Goal: Transaction & Acquisition: Purchase product/service

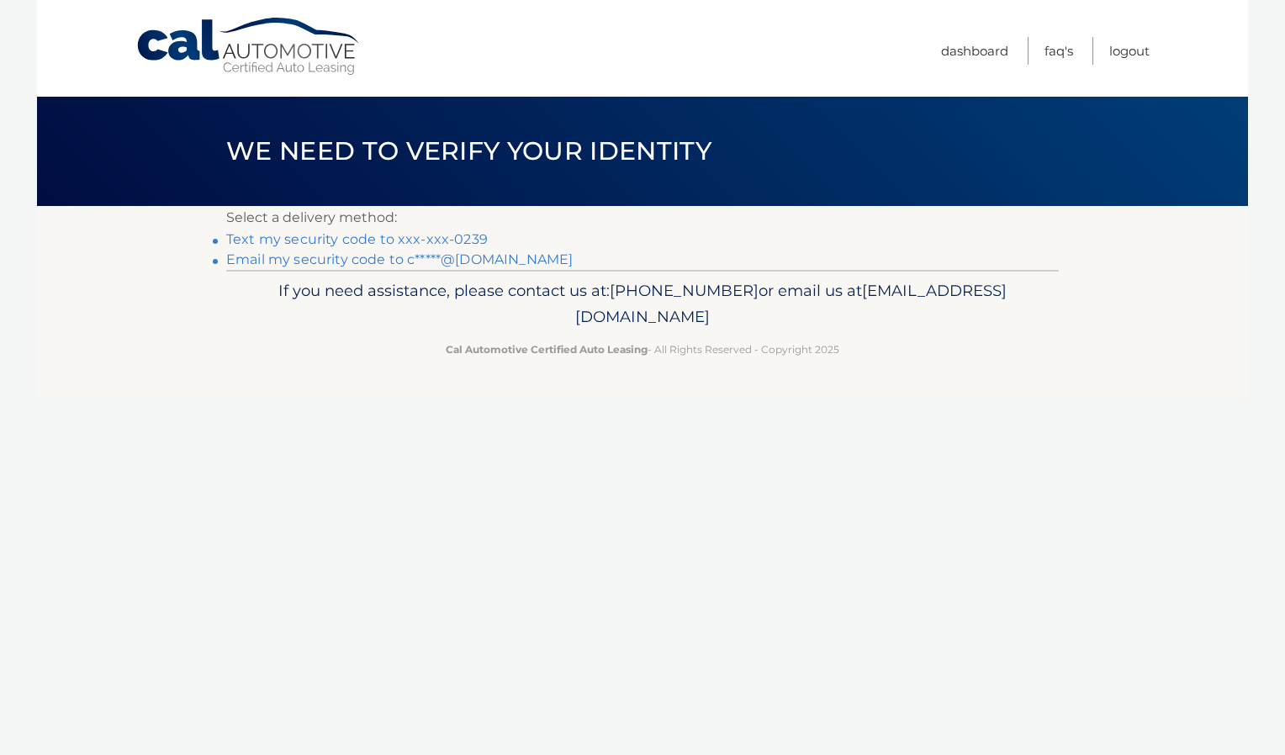
click at [350, 262] on link "Email my security code to c*****@hotmail.com" at bounding box center [399, 259] width 346 height 16
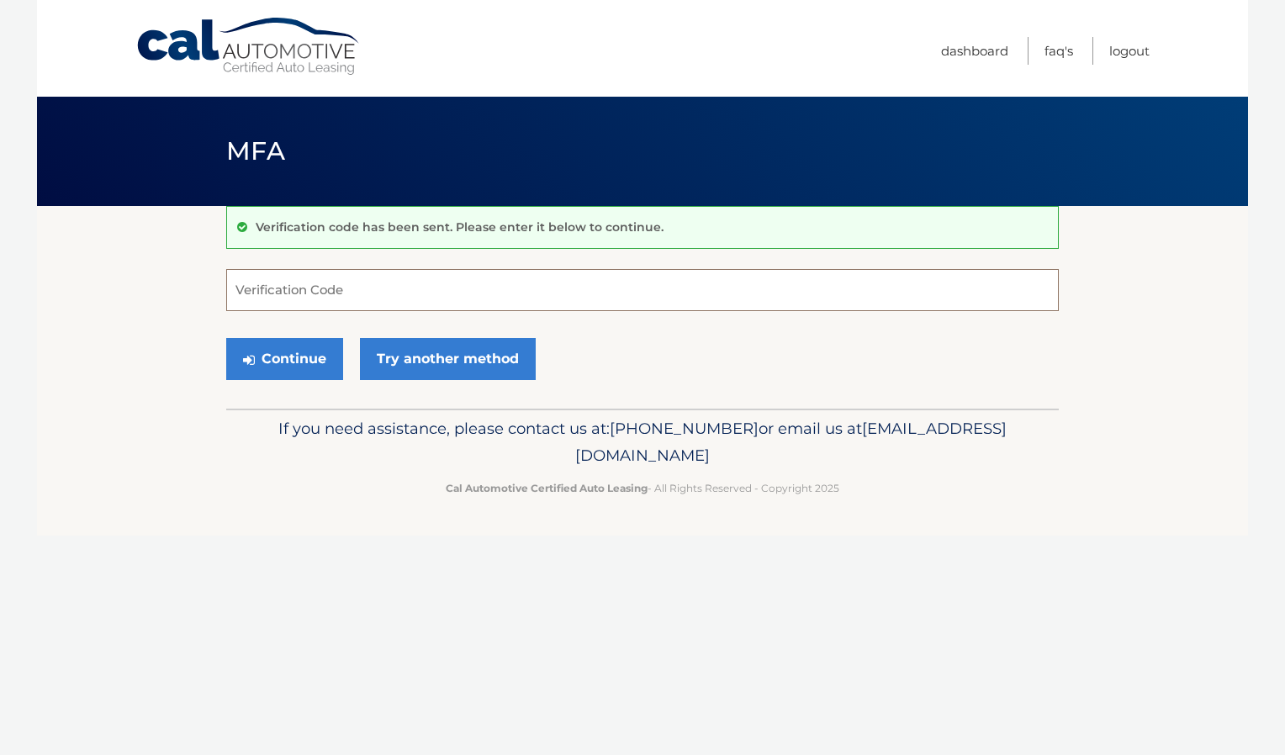
click at [348, 287] on input "Verification Code" at bounding box center [642, 290] width 832 height 42
click at [346, 296] on input "Verification Code" at bounding box center [642, 290] width 832 height 42
paste input "202560"
click at [303, 355] on button "Continue" at bounding box center [284, 359] width 117 height 42
type input "202560"
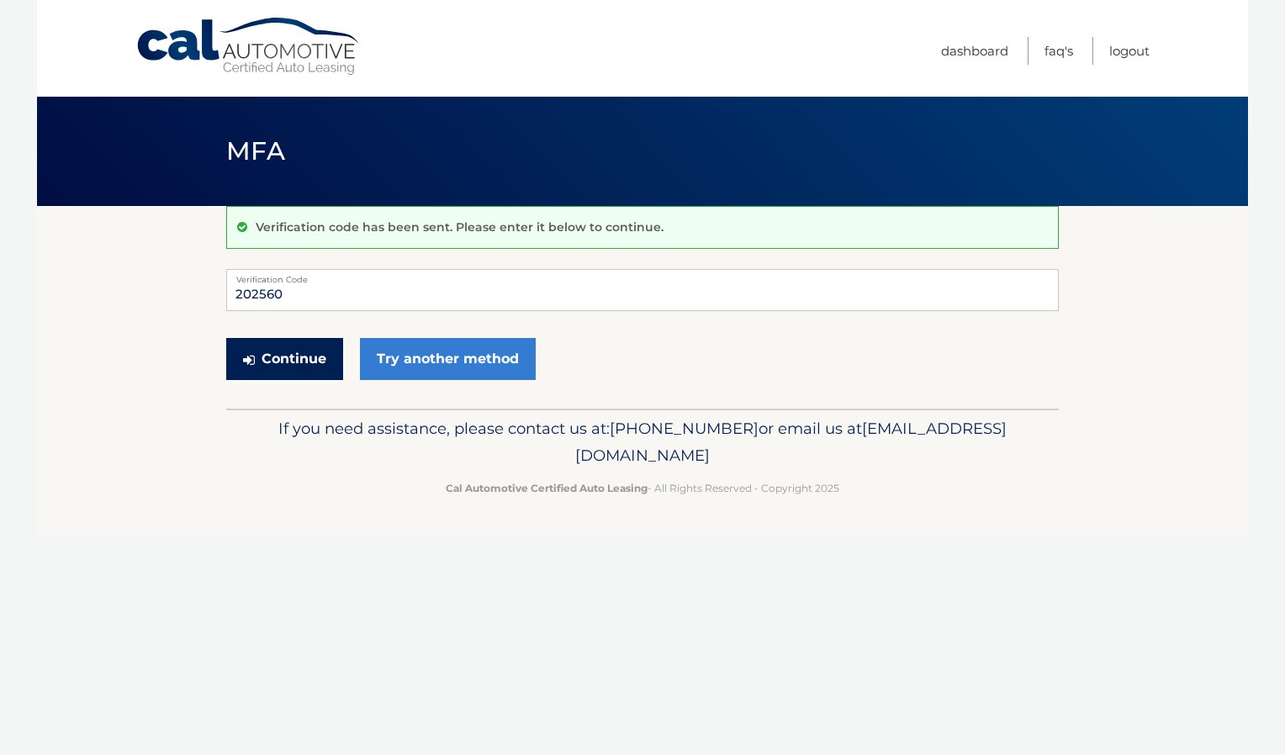
click at [300, 358] on button "Continue" at bounding box center [284, 359] width 117 height 42
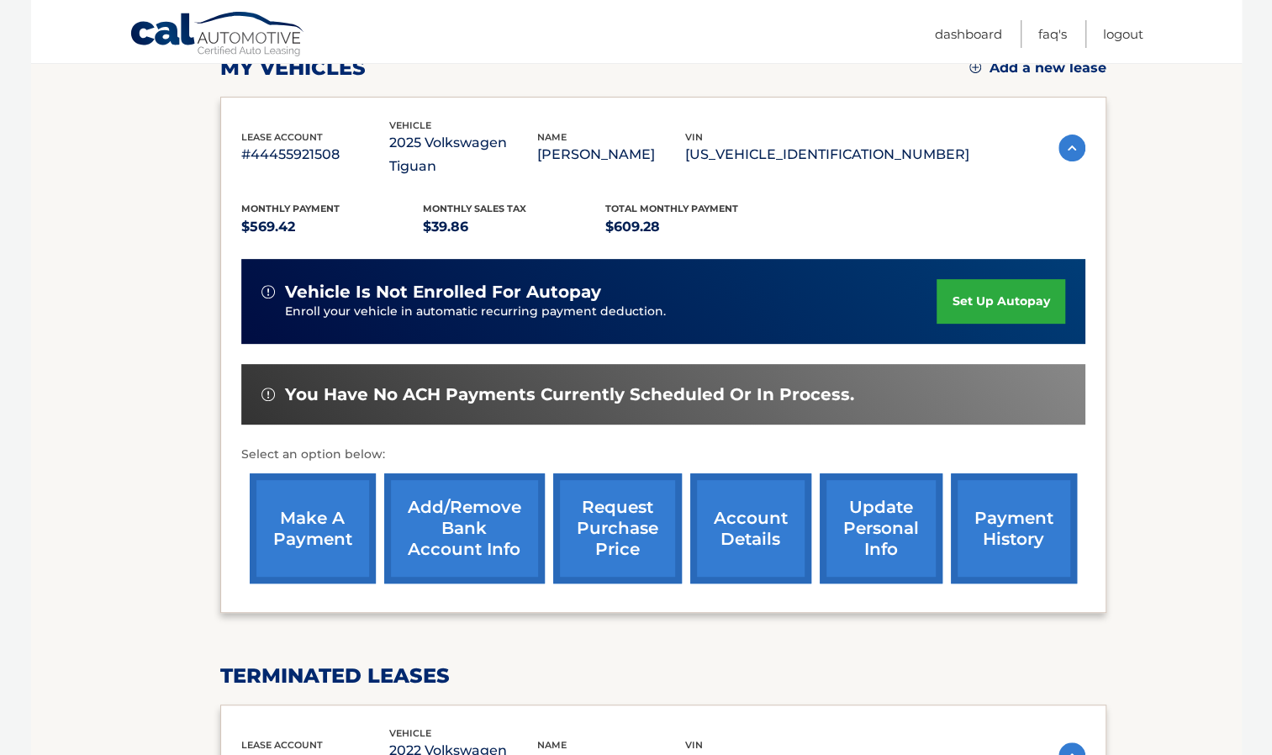
scroll to position [222, 0]
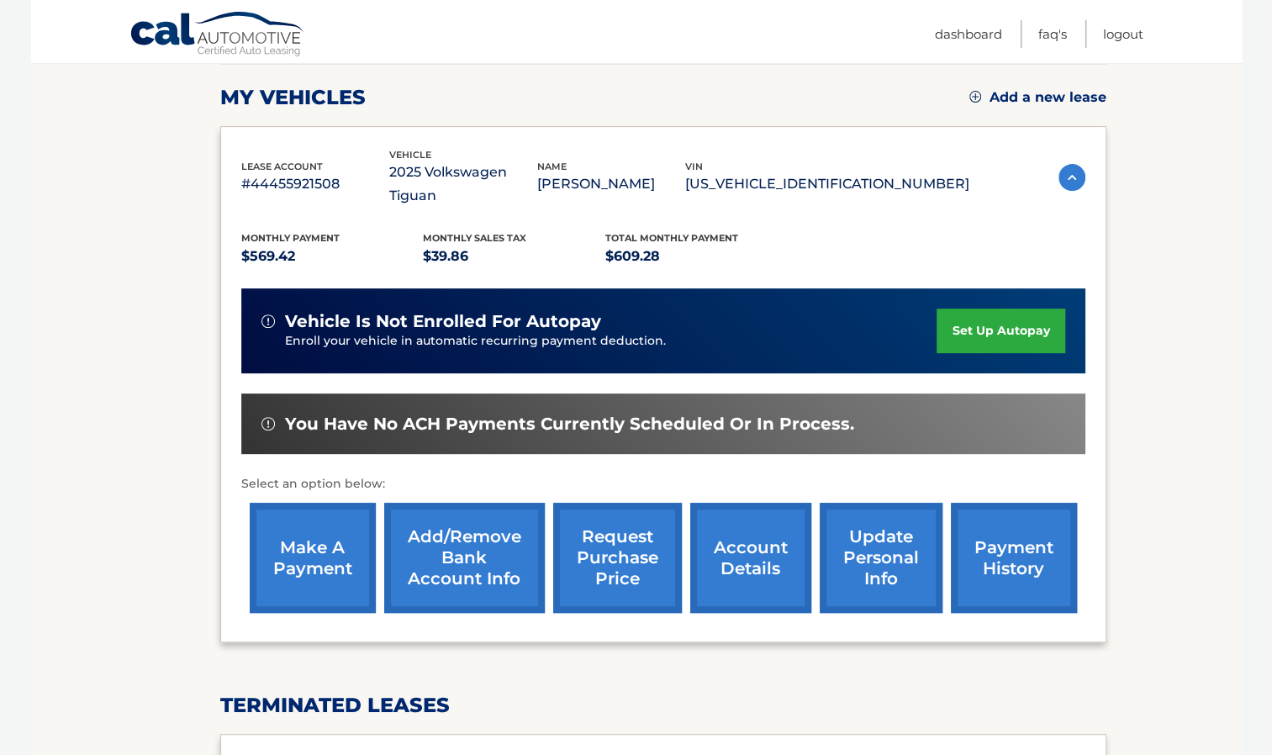
click at [1046, 552] on link "payment history" at bounding box center [1014, 558] width 126 height 110
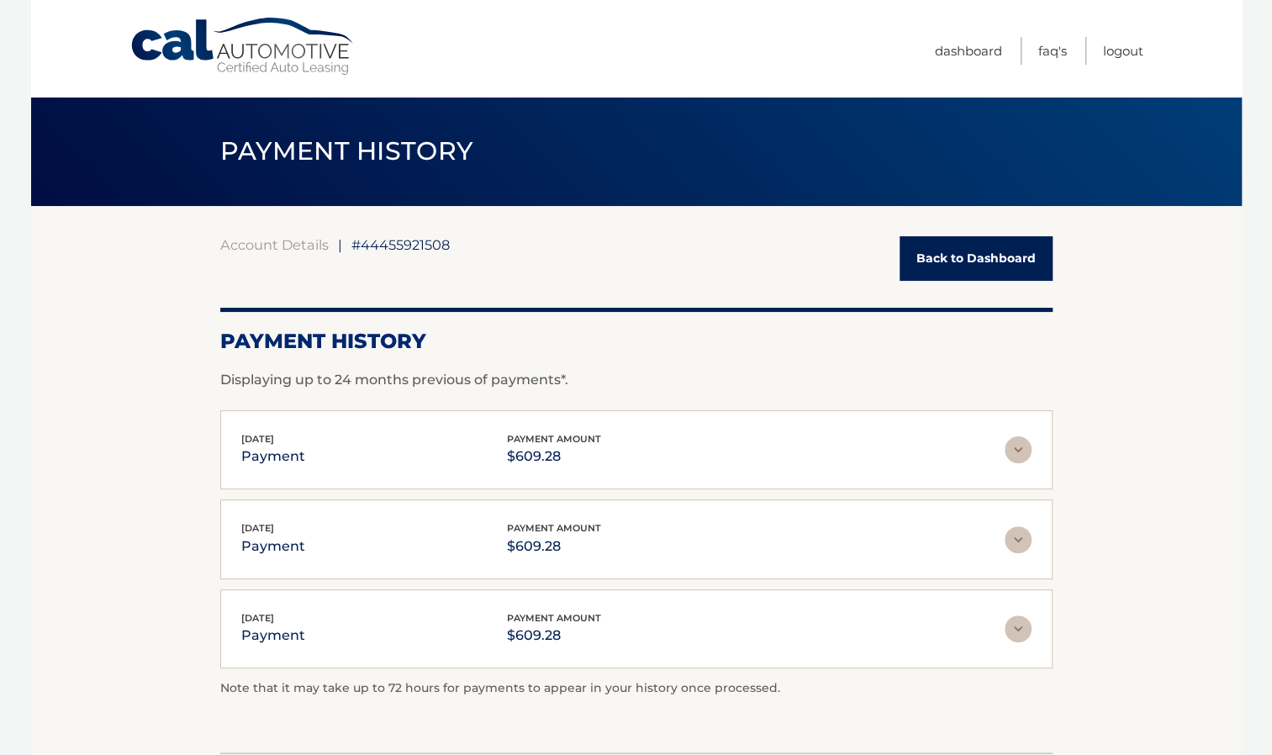
click at [932, 265] on link "Back to Dashboard" at bounding box center [976, 258] width 153 height 45
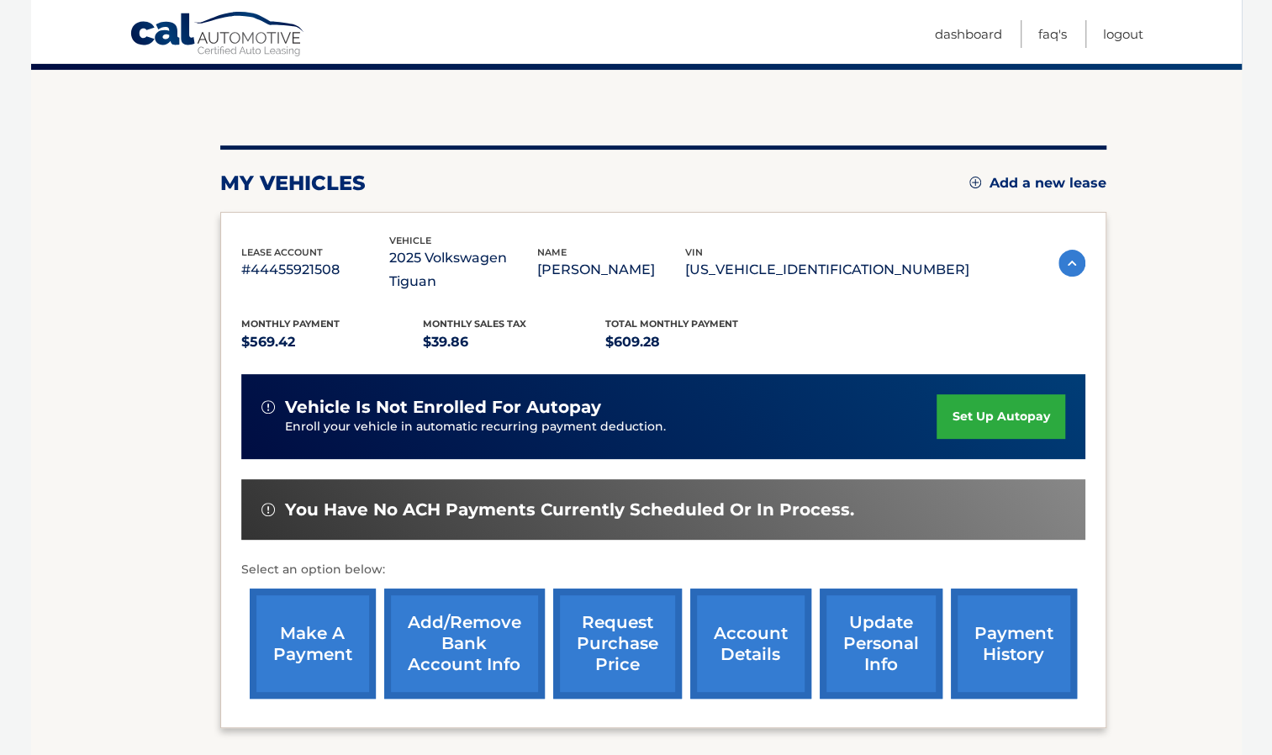
scroll to position [168, 0]
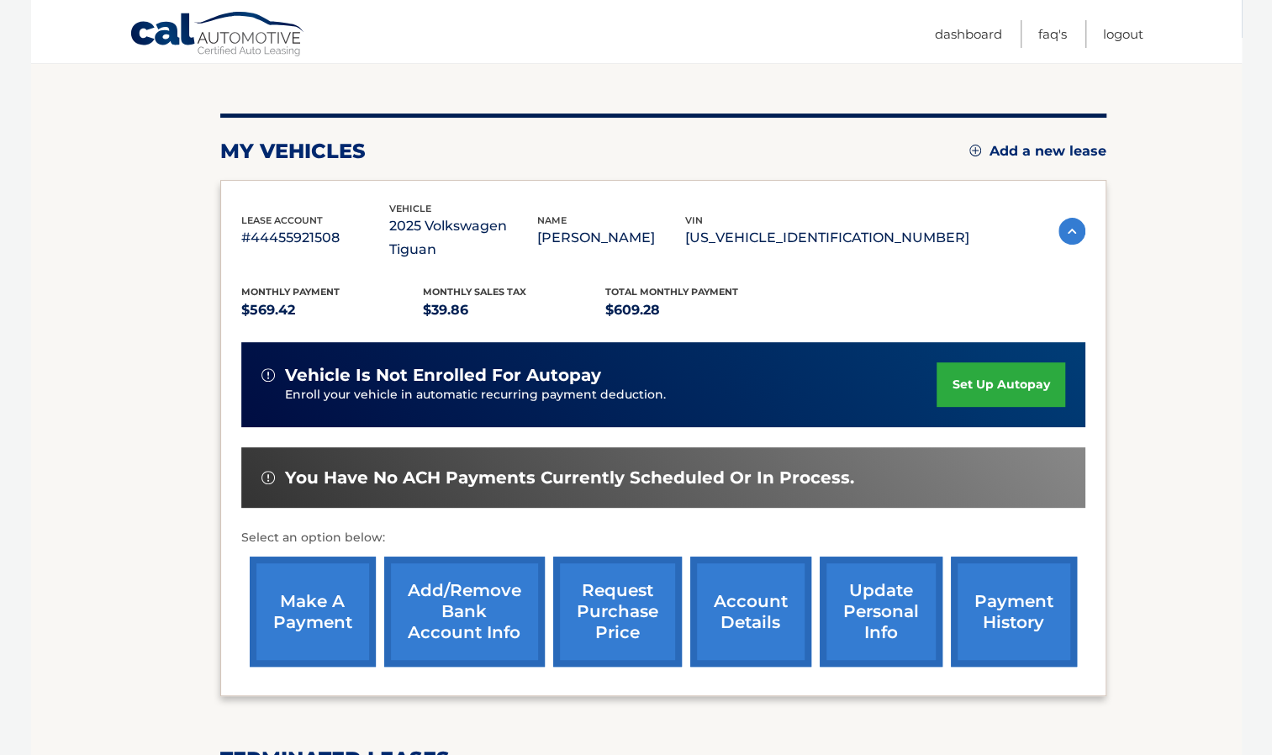
click at [714, 588] on link "account details" at bounding box center [750, 612] width 121 height 110
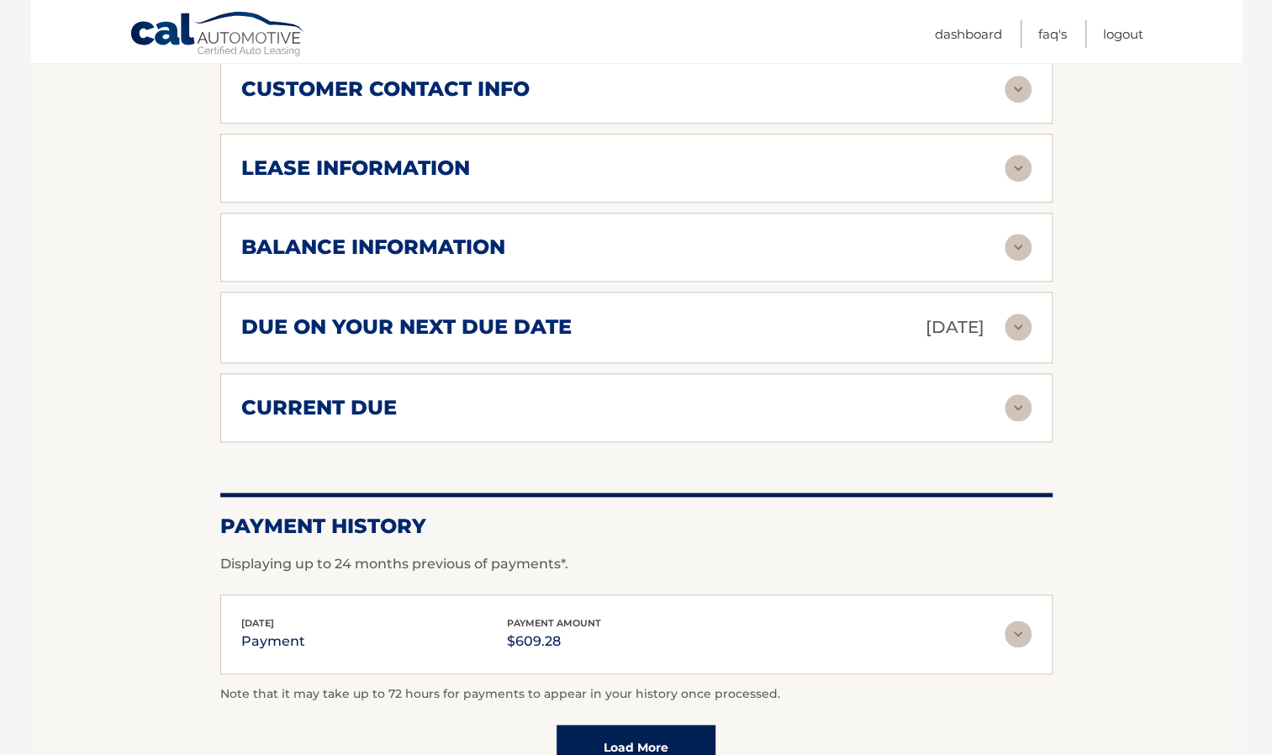
scroll to position [1009, 0]
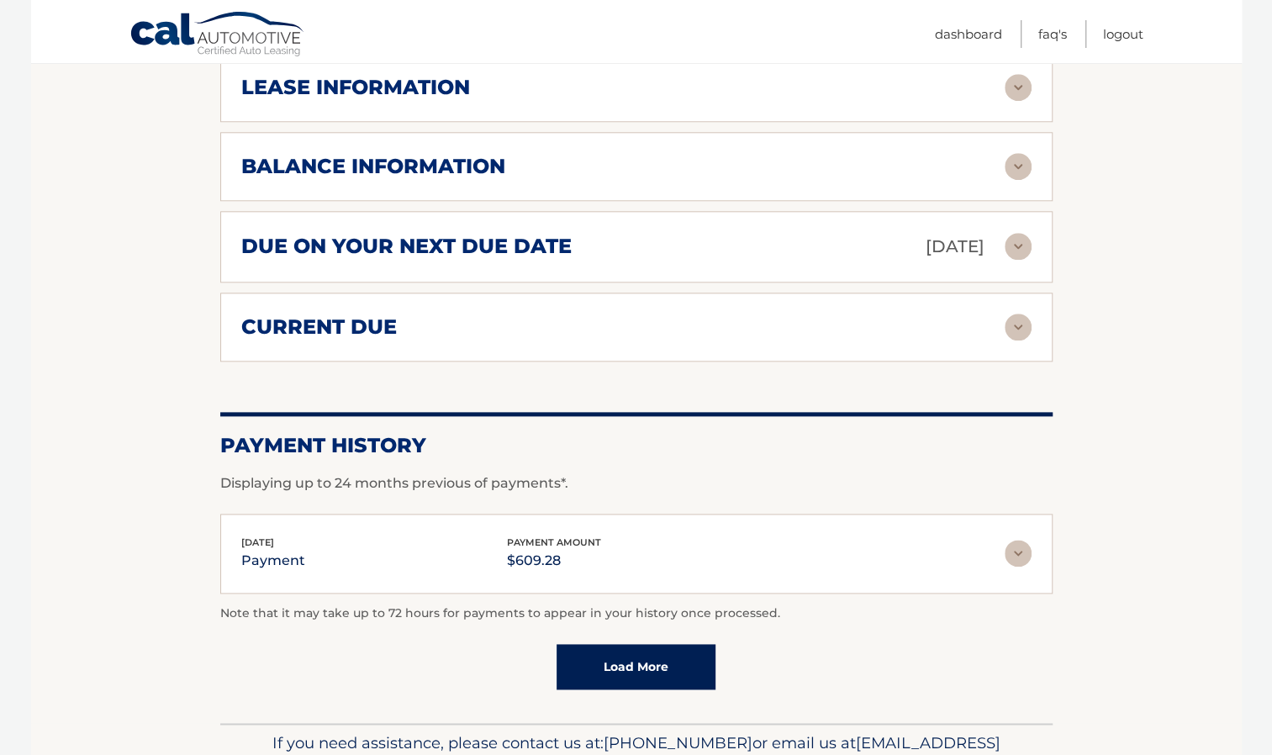
click at [1019, 323] on img at bounding box center [1018, 327] width 27 height 27
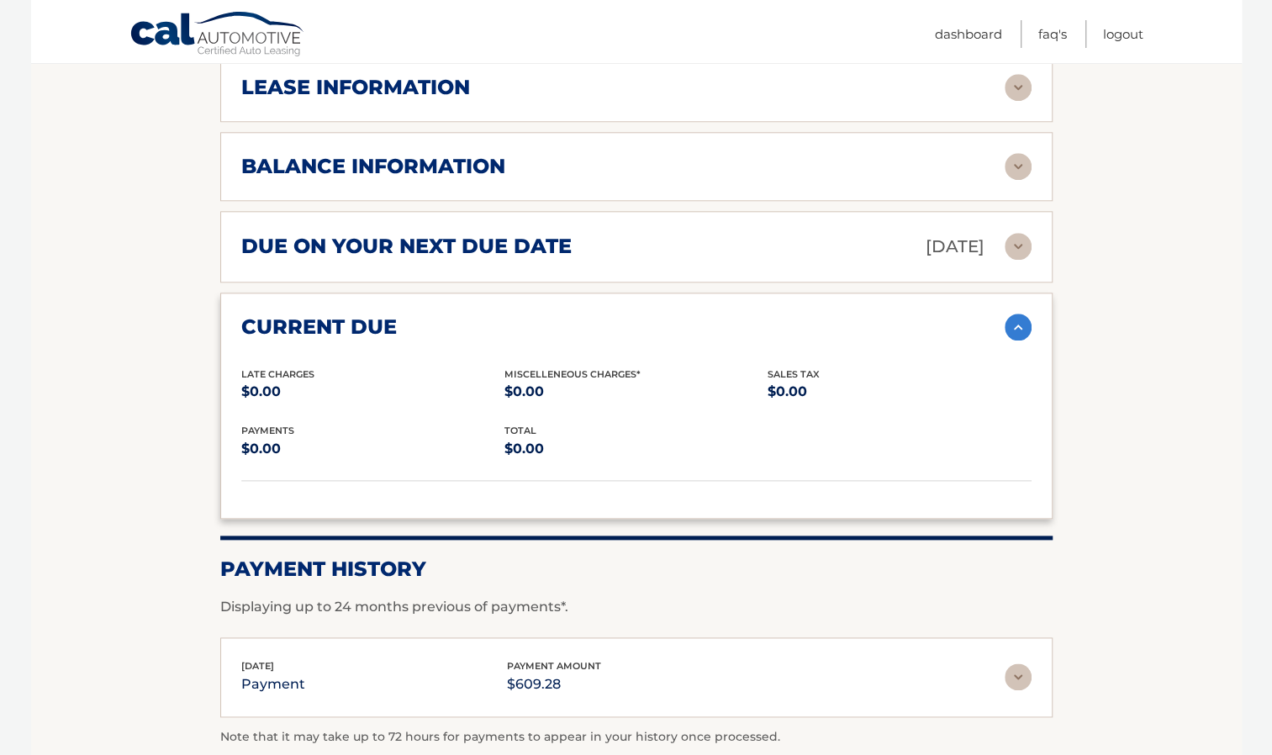
click at [1019, 323] on img at bounding box center [1018, 327] width 27 height 27
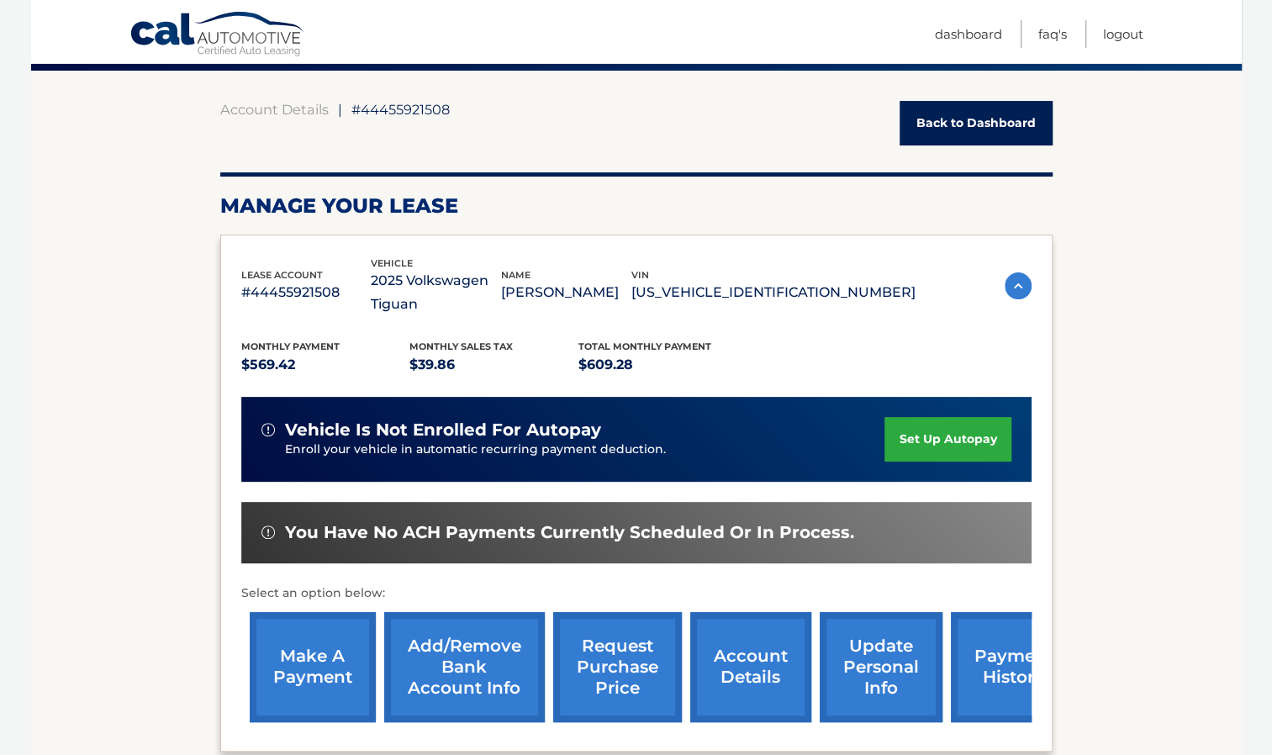
scroll to position [168, 0]
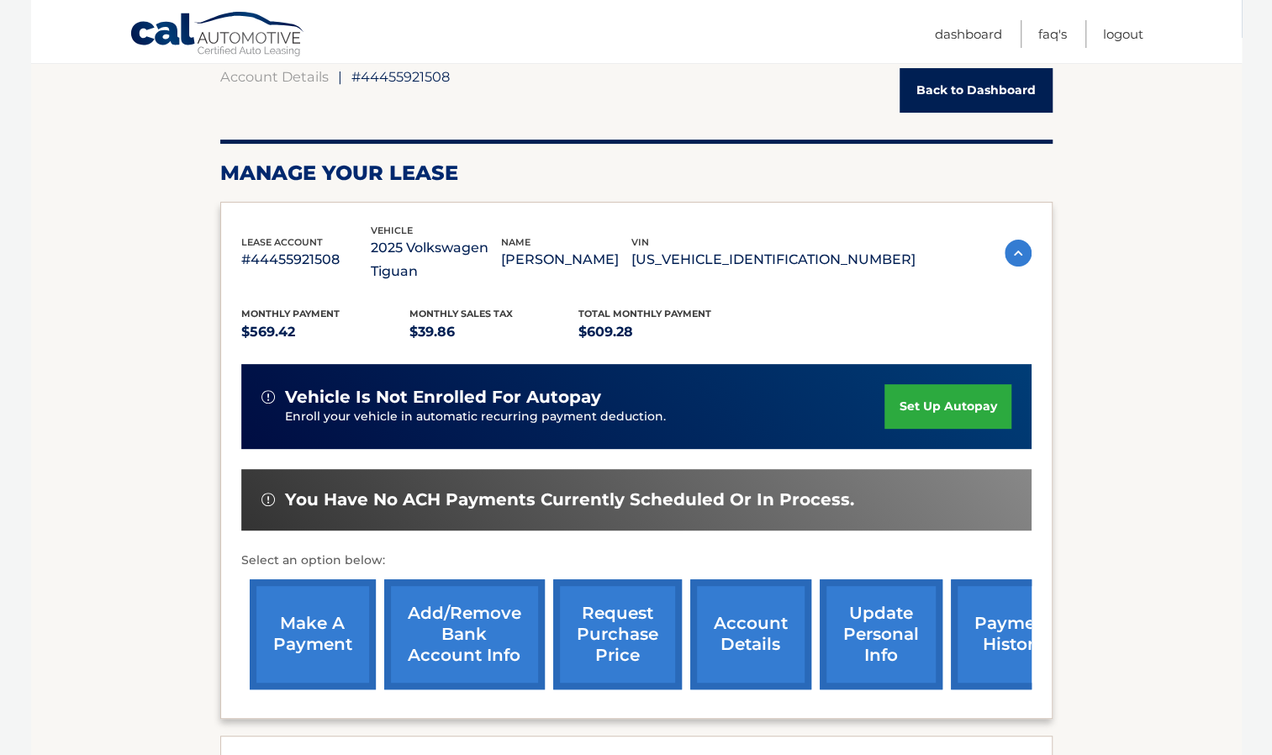
click at [299, 637] on link "make a payment" at bounding box center [313, 634] width 126 height 110
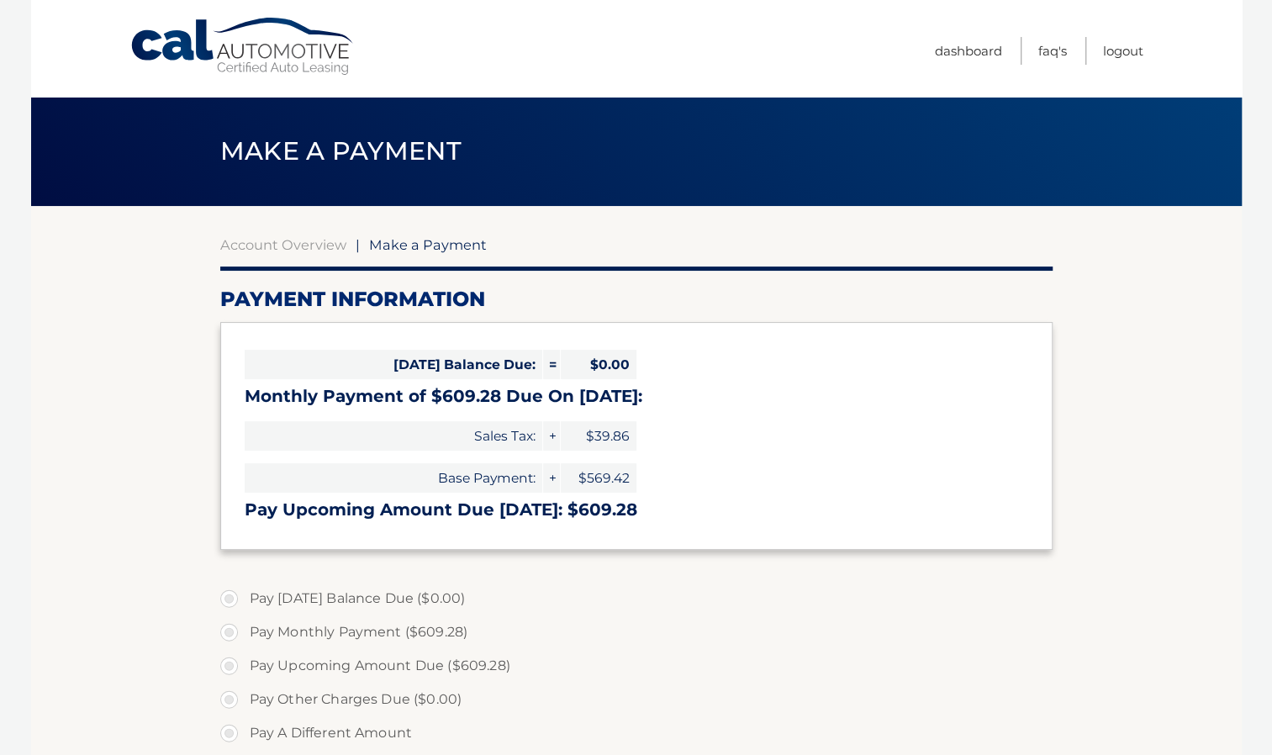
select select "NWVhMmZkOGMtNzE5Yy00MGE3LWJjOTctNjNhOTM0M2VmM2Zk"
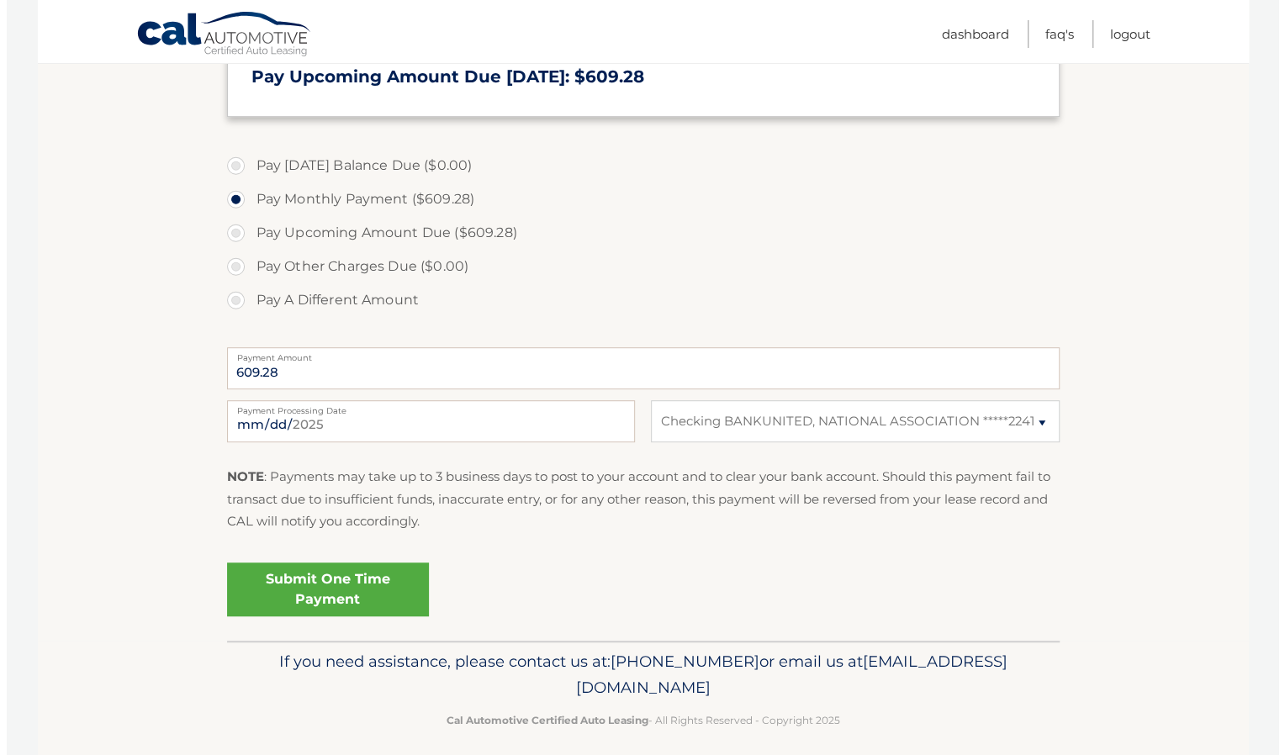
scroll to position [446, 0]
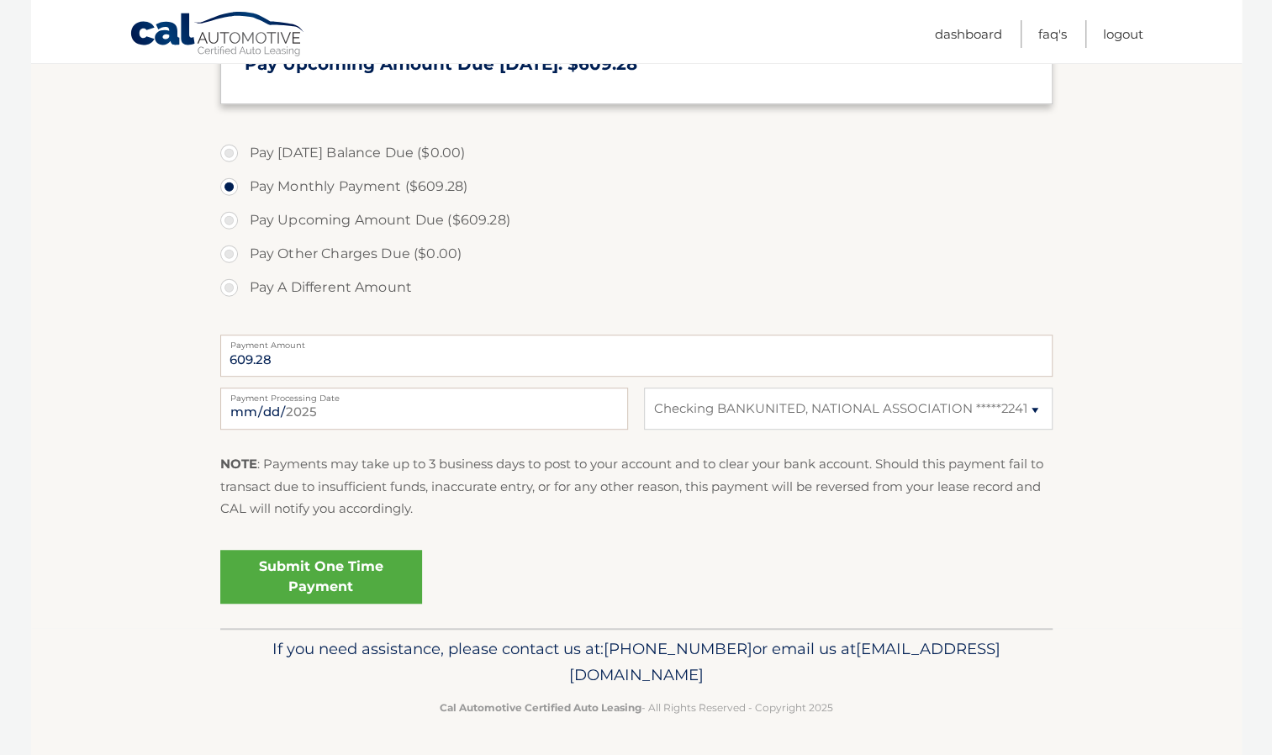
click at [300, 568] on link "Submit One Time Payment" at bounding box center [321, 577] width 202 height 54
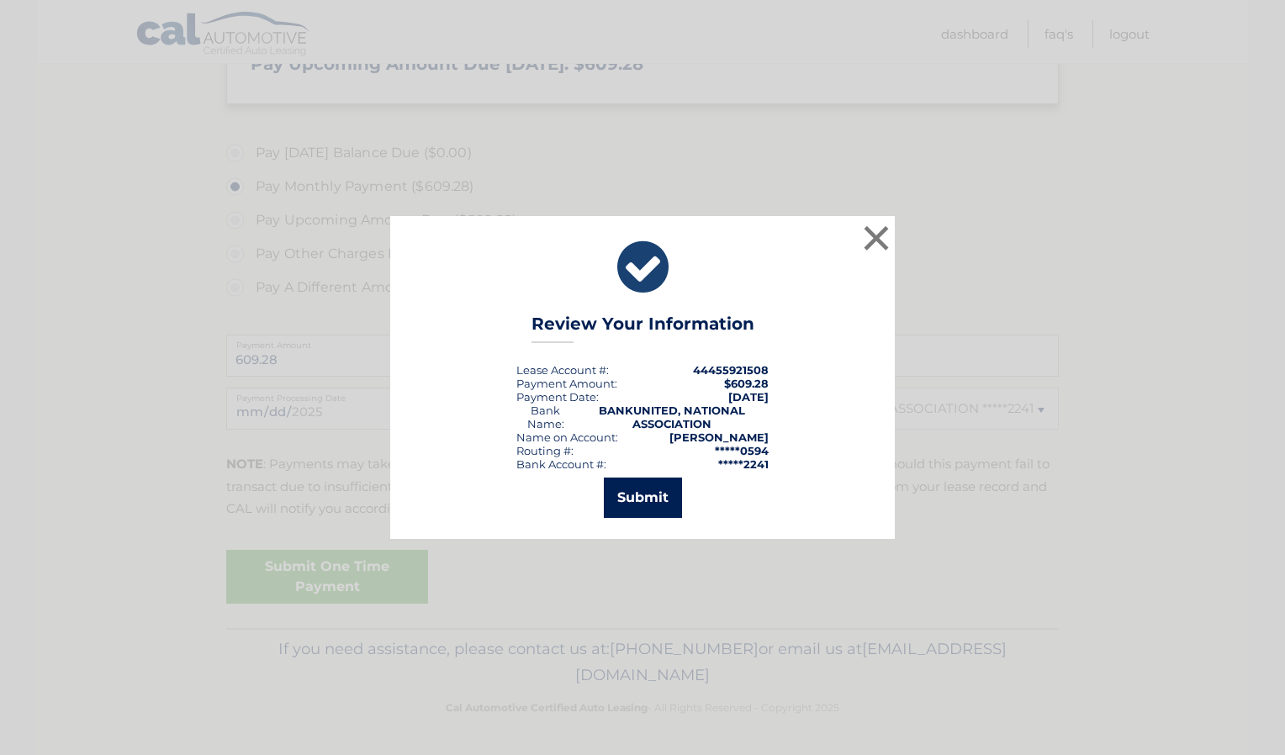
click at [631, 499] on button "Submit" at bounding box center [643, 498] width 78 height 40
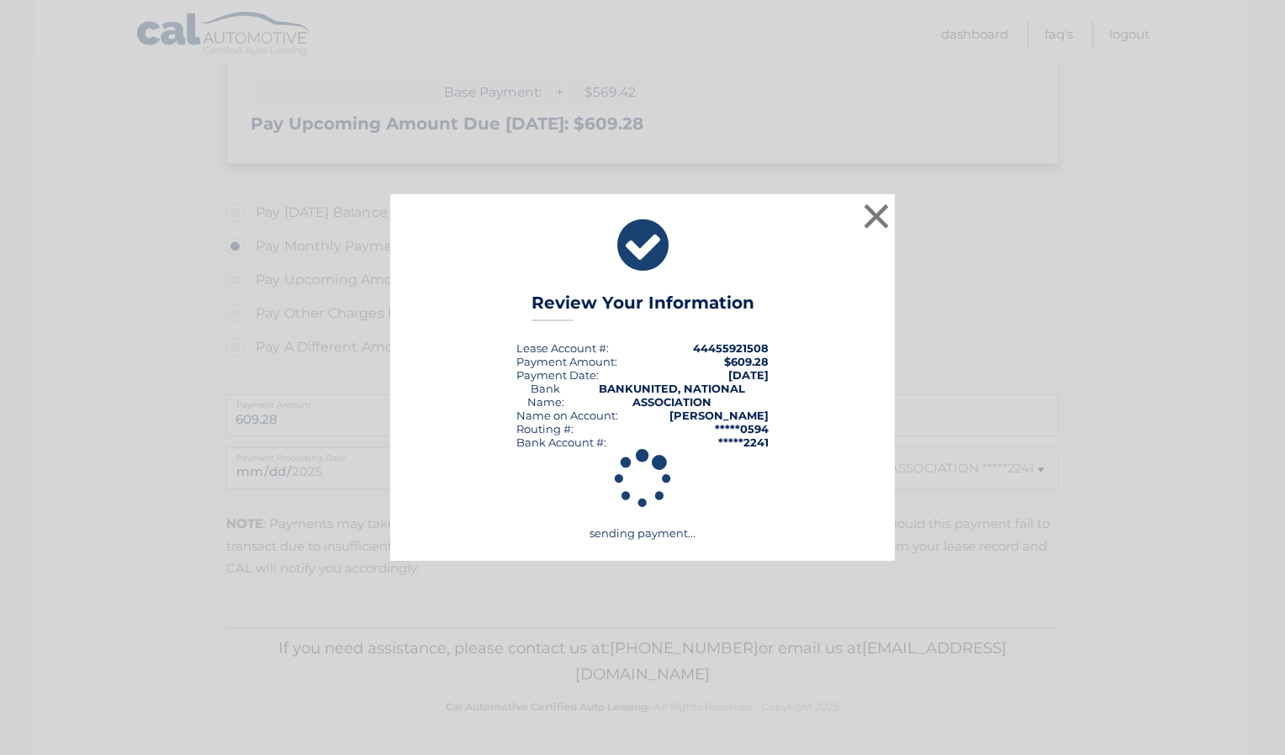
scroll to position [385, 0]
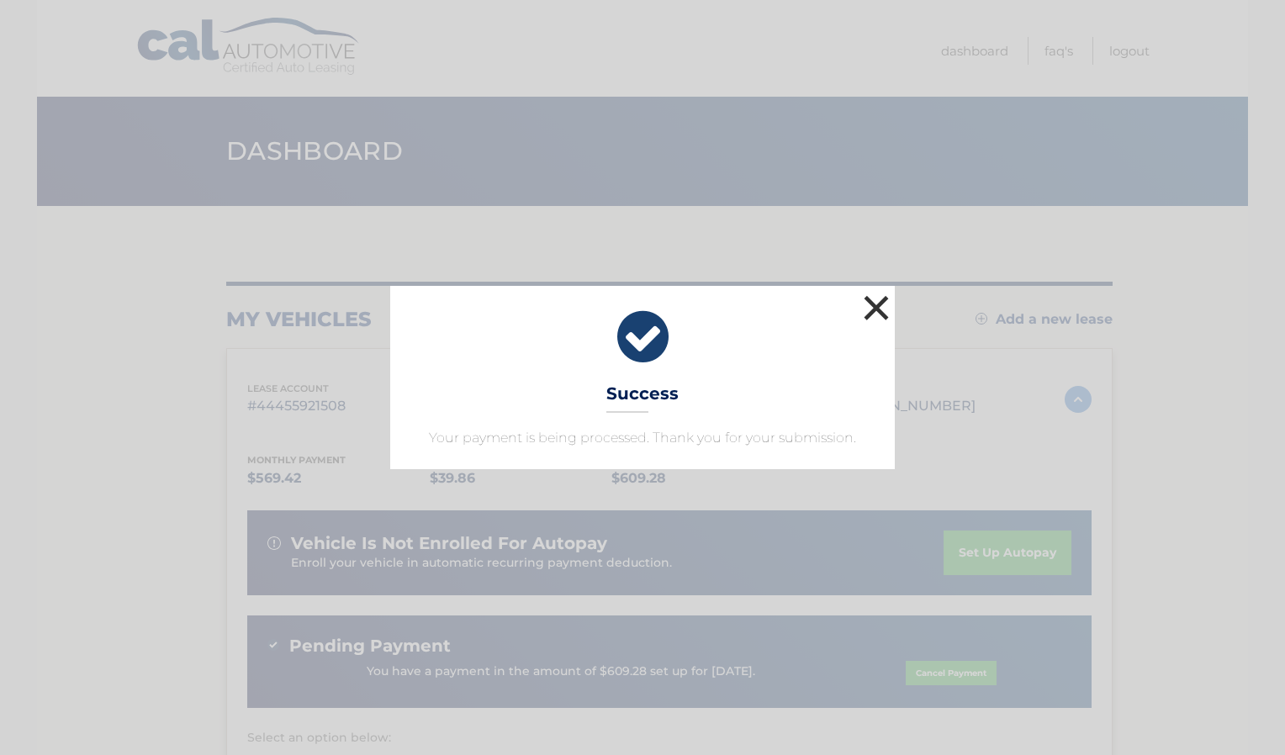
click at [881, 299] on button "×" at bounding box center [876, 308] width 34 height 34
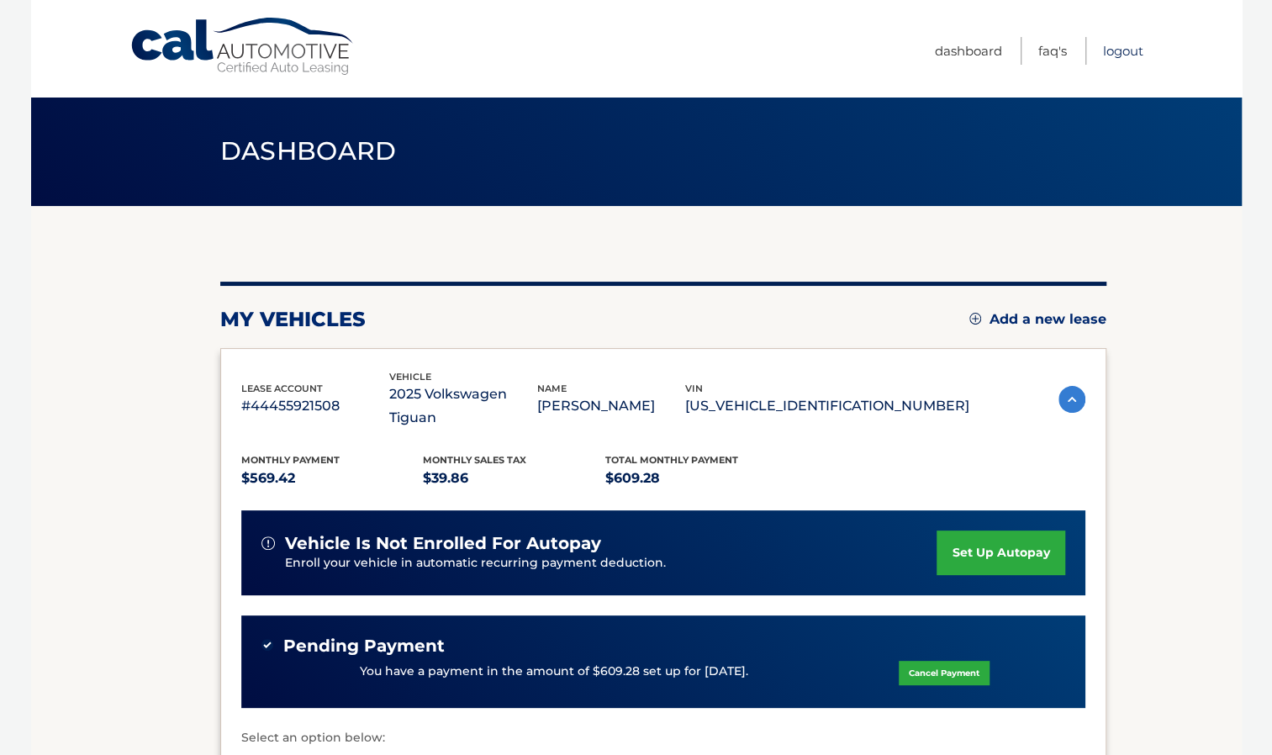
click at [1120, 45] on link "Logout" at bounding box center [1123, 51] width 40 height 28
